Goal: Transaction & Acquisition: Purchase product/service

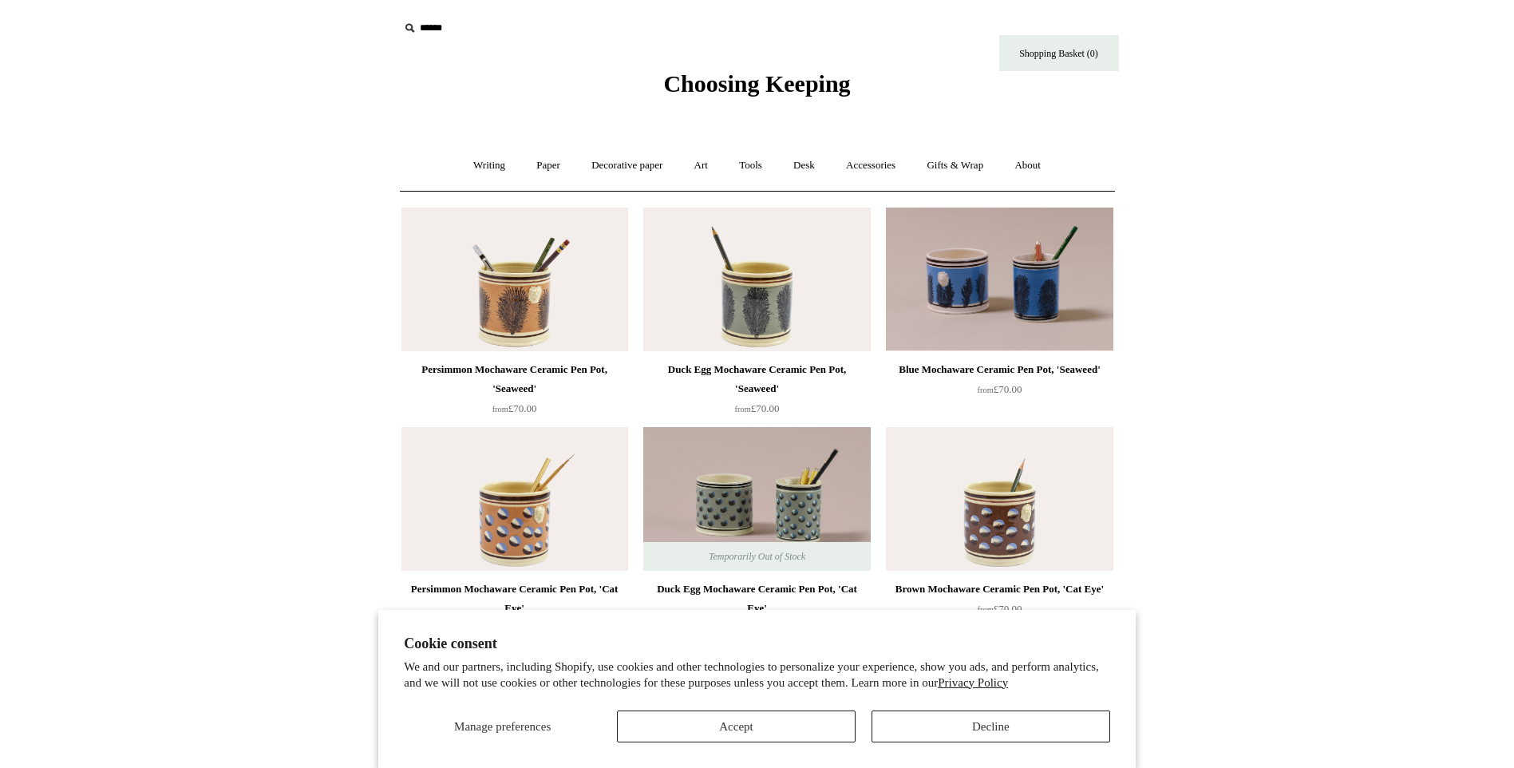
click at [794, 290] on img at bounding box center [756, 279] width 227 height 144
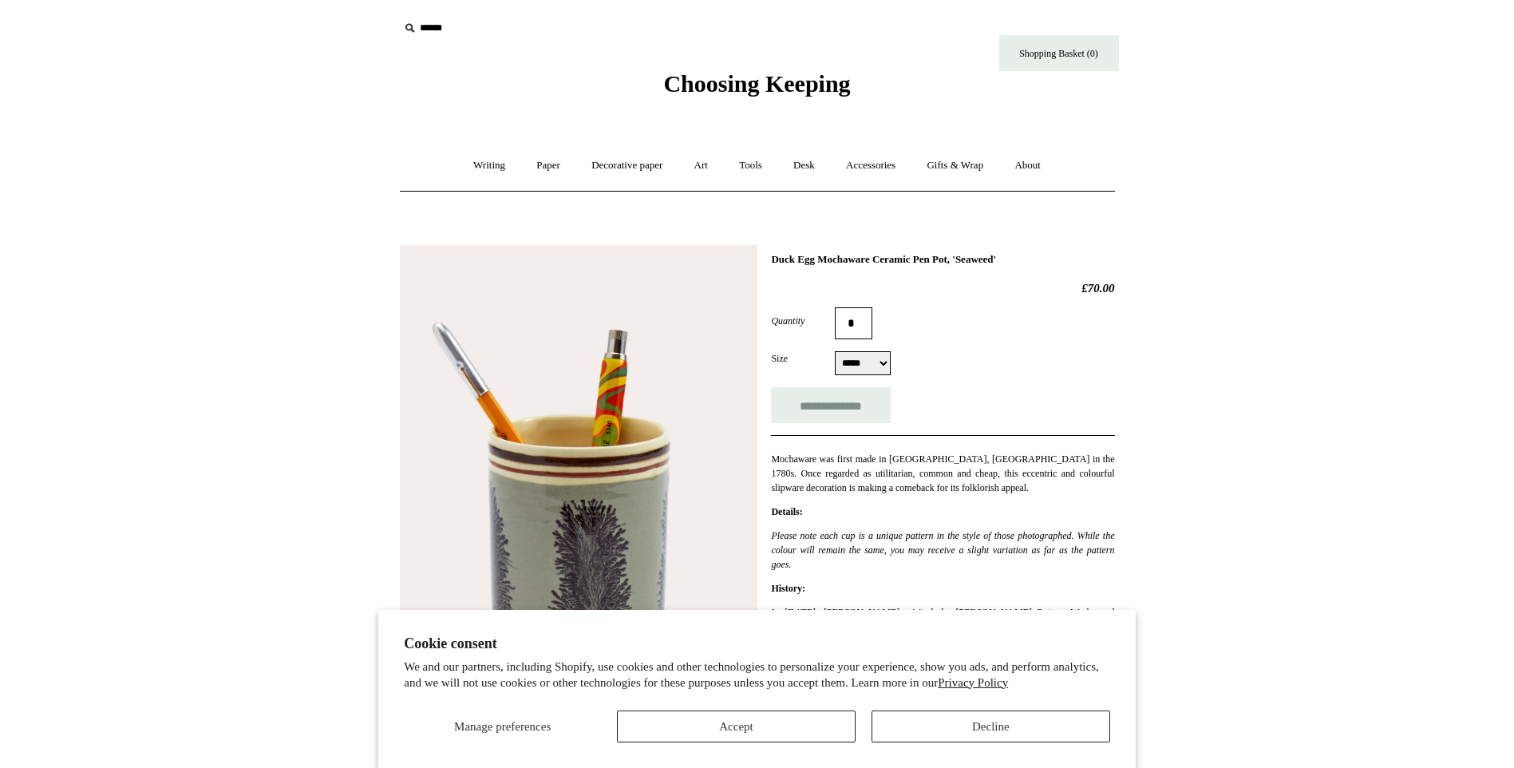
click at [1254, 519] on html "Cookie consent We and our partners, including Shopify, use cookies and other te…" at bounding box center [757, 719] width 1514 height 1438
click at [984, 722] on button "Decline" at bounding box center [990, 726] width 239 height 32
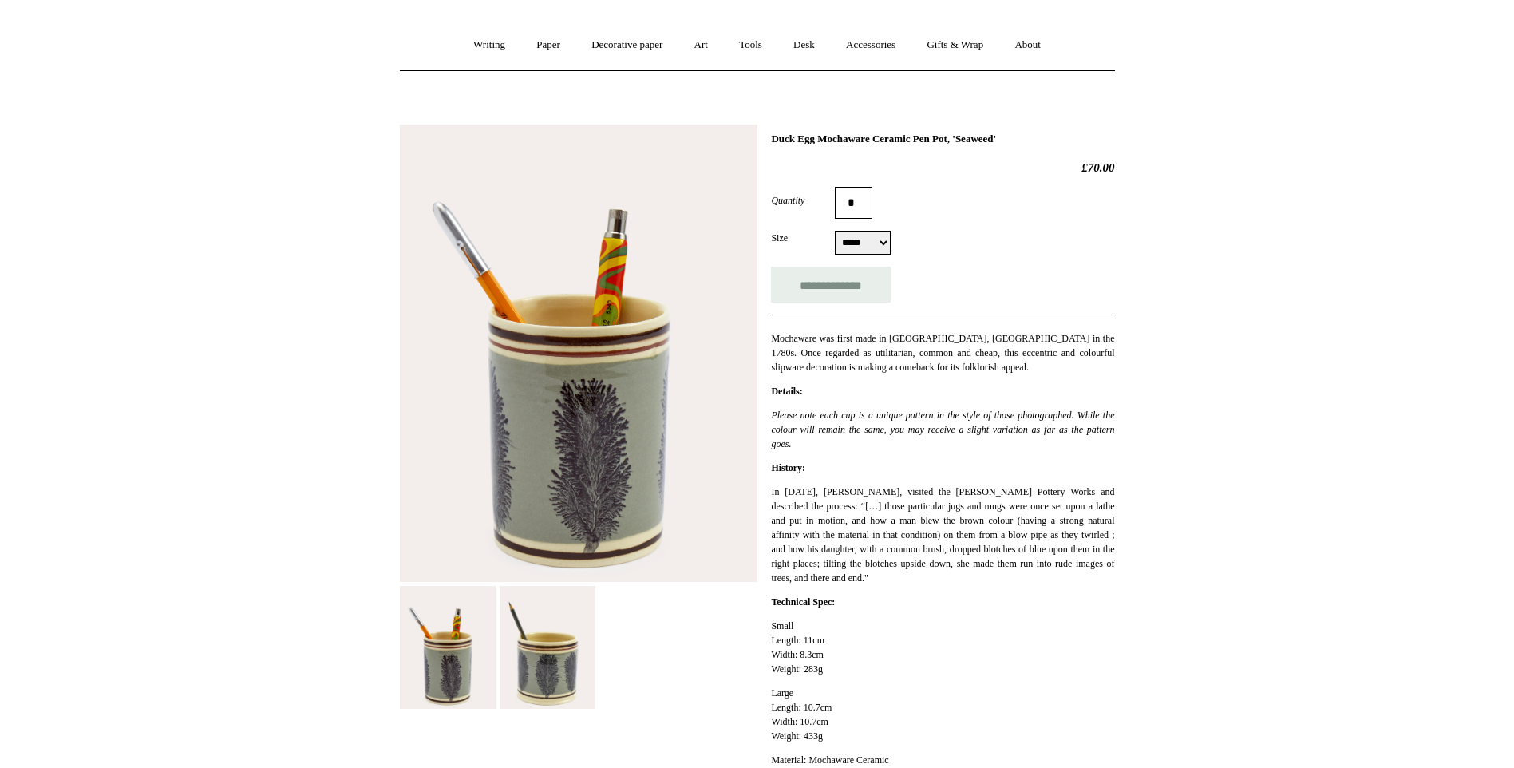
click at [1271, 510] on html "Cookie consent We and our partners, including Shopify, use cookies and other te…" at bounding box center [757, 599] width 1514 height 1438
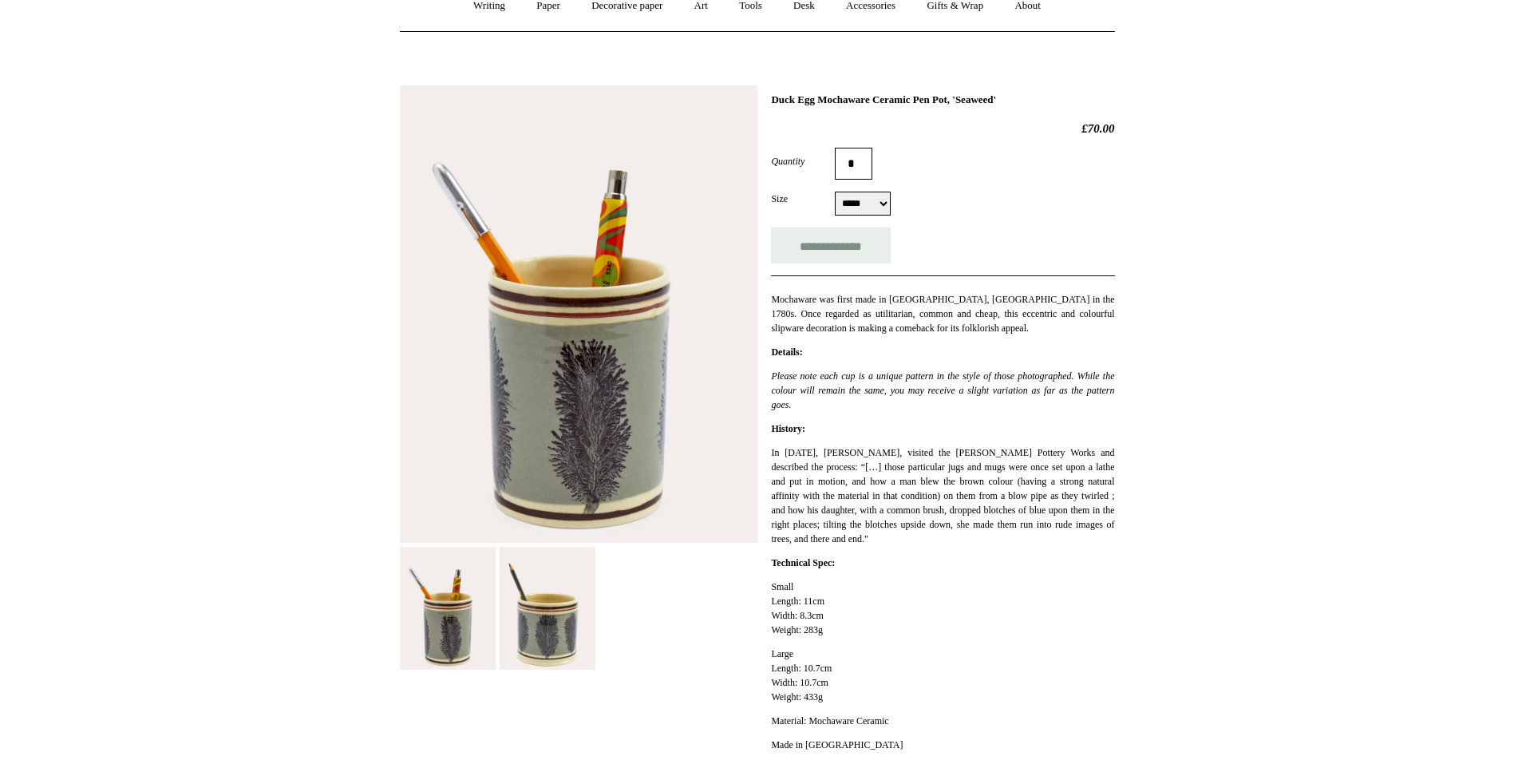
click at [871, 421] on div "**********" at bounding box center [942, 427] width 343 height 669
click at [874, 461] on p "In [DATE], [PERSON_NAME], visited the [PERSON_NAME] Pottery Works and described…" at bounding box center [942, 495] width 343 height 101
